Goal: Transaction & Acquisition: Purchase product/service

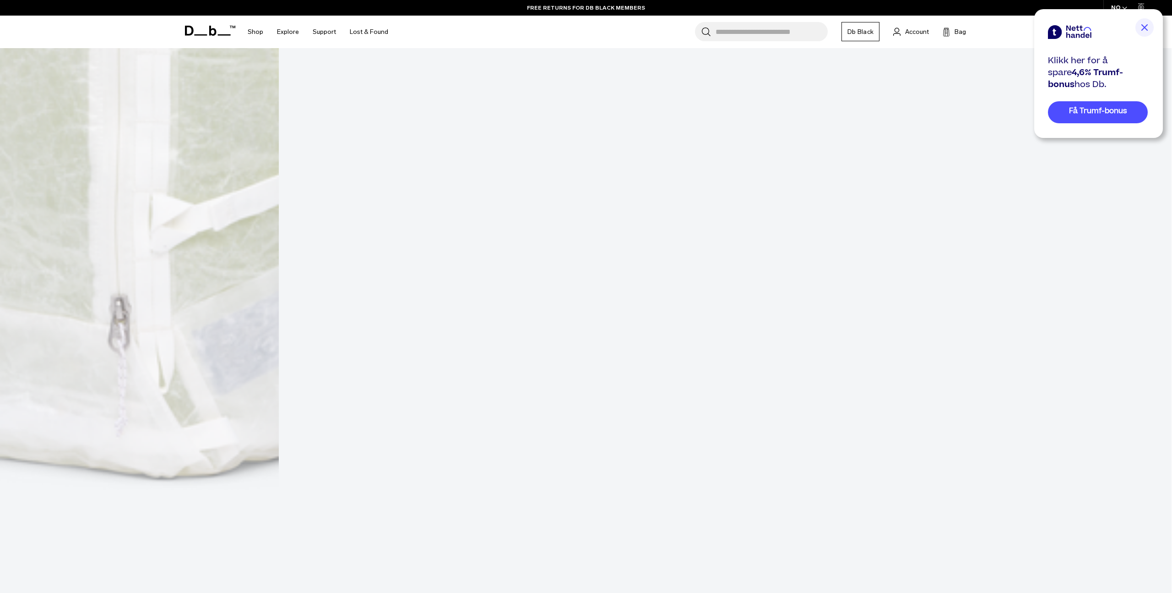
scroll to position [985, 0]
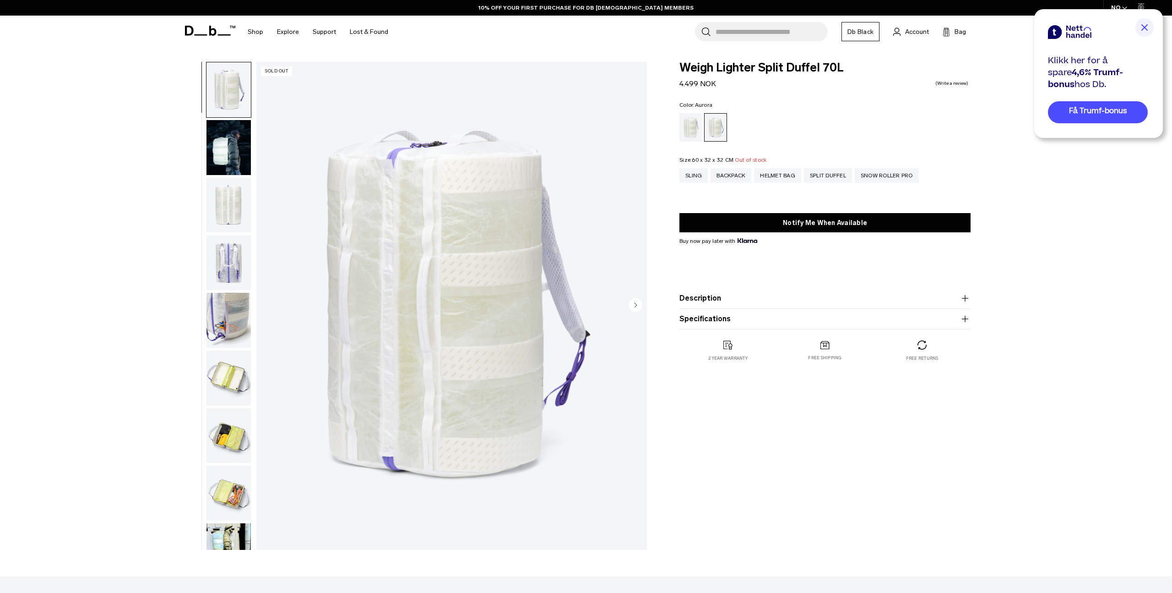
click at [222, 211] on img "button" at bounding box center [229, 205] width 44 height 55
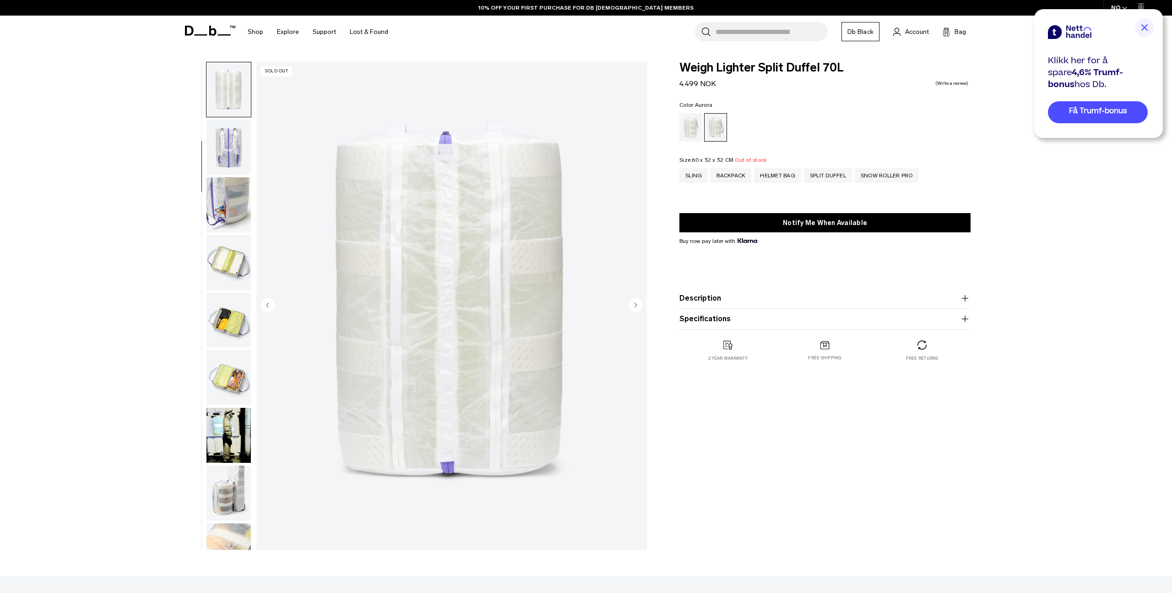
click at [213, 247] on img "button" at bounding box center [229, 262] width 44 height 55
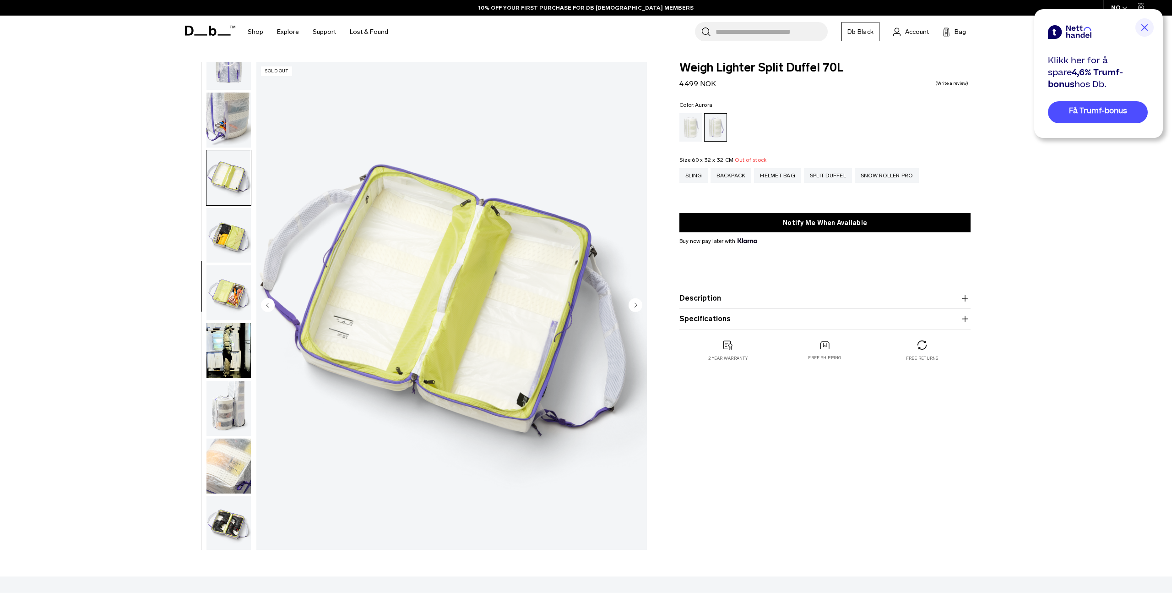
scroll to position [201, 0]
click at [213, 247] on img "button" at bounding box center [229, 234] width 44 height 55
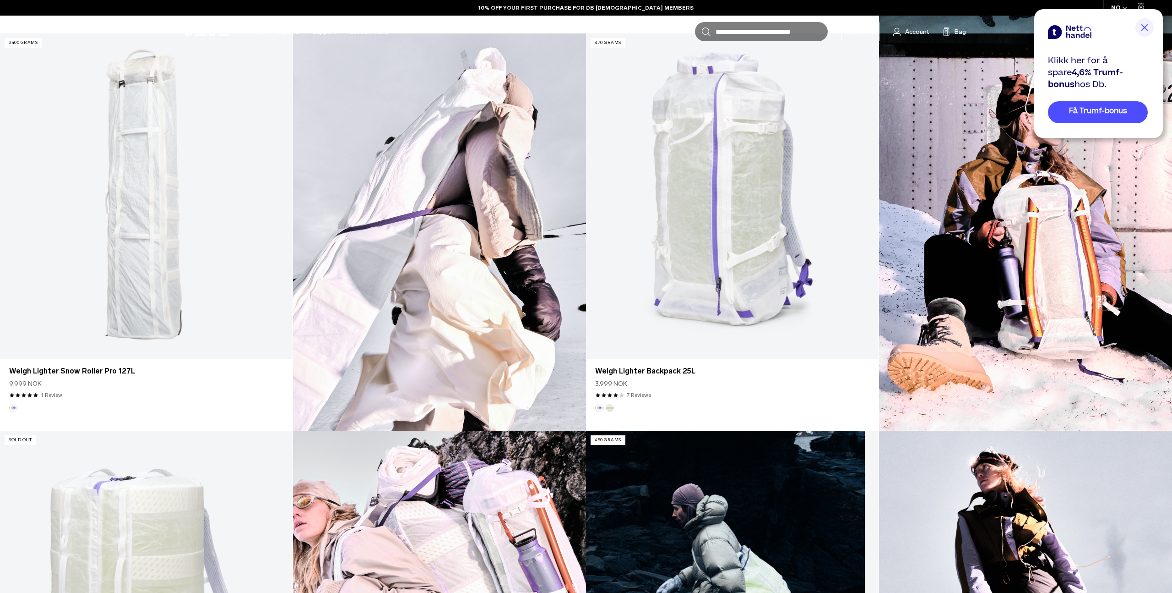
scroll to position [659, 0]
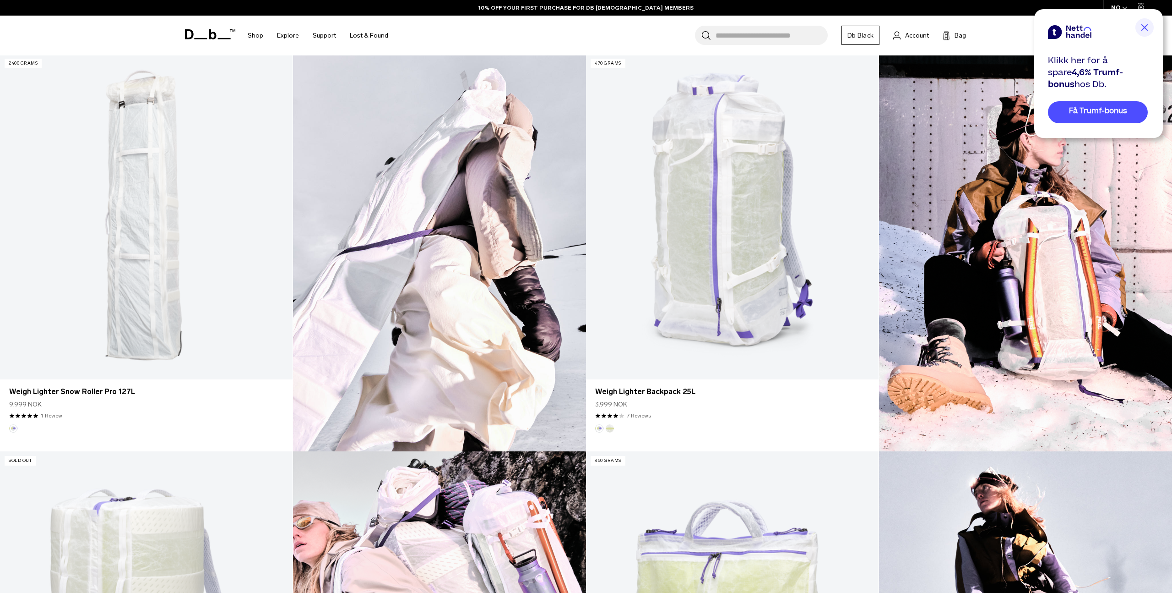
click at [973, 295] on img at bounding box center [1025, 252] width 293 height 397
